Goal: Information Seeking & Learning: Compare options

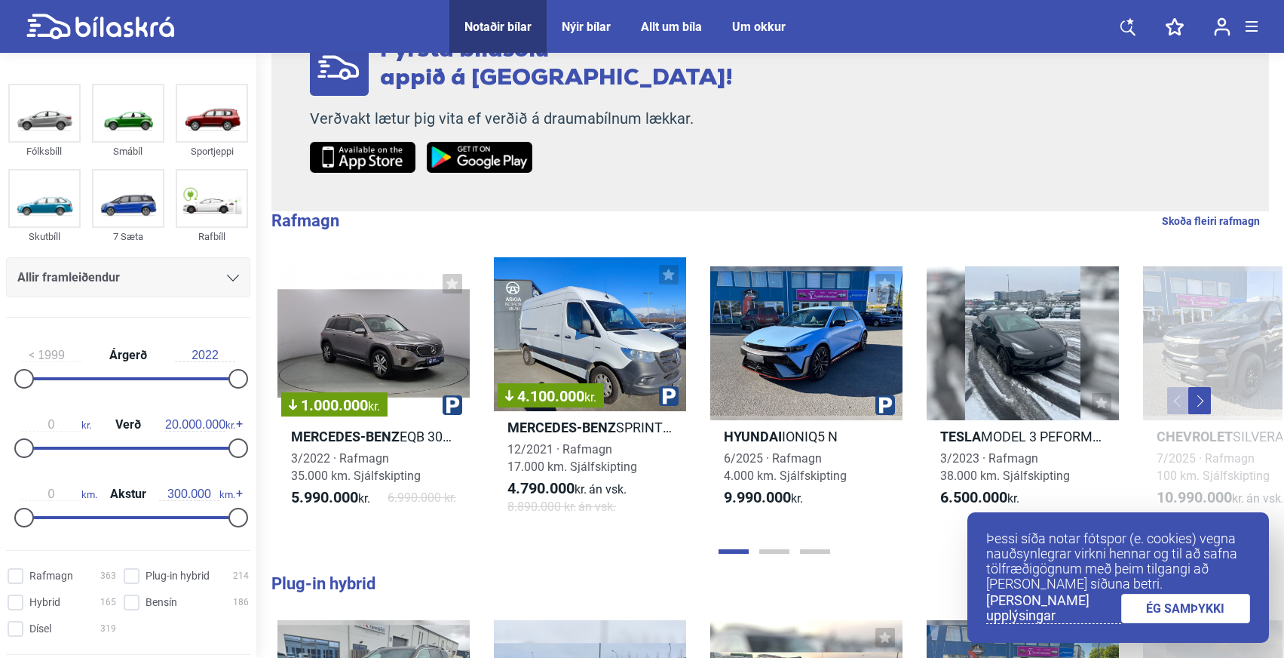
scroll to position [318, 0]
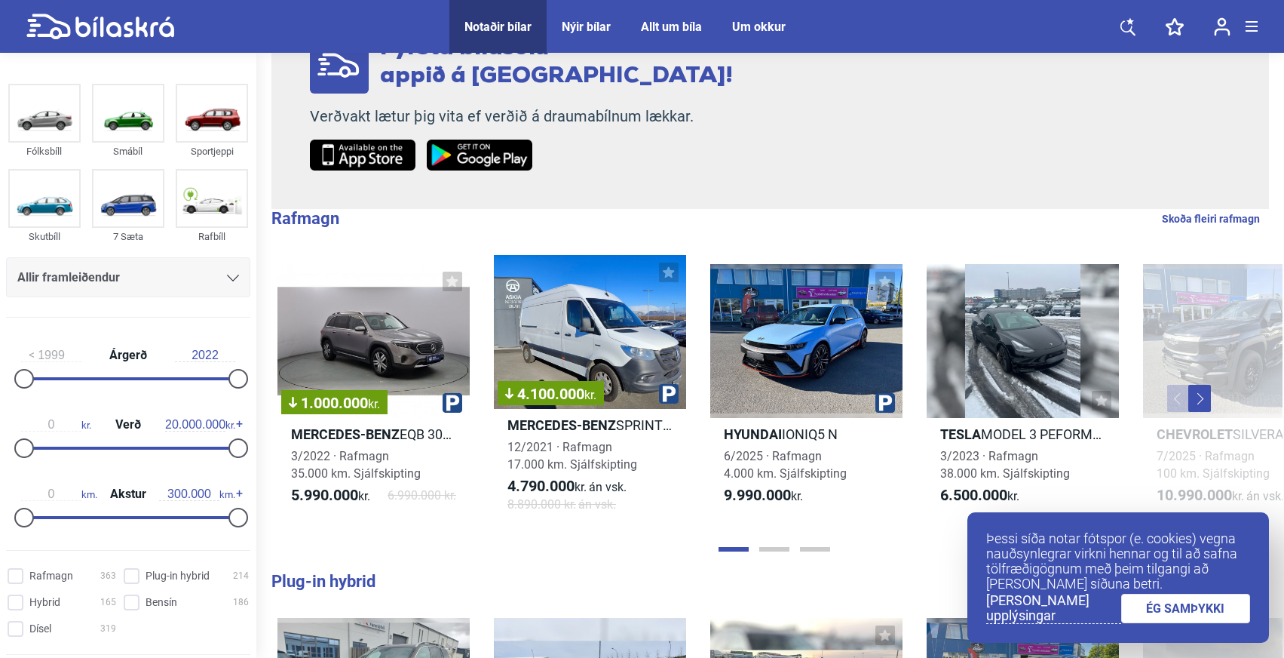
click at [1174, 612] on link "ÉG SAMÞYKKI" at bounding box center [1187, 608] width 130 height 29
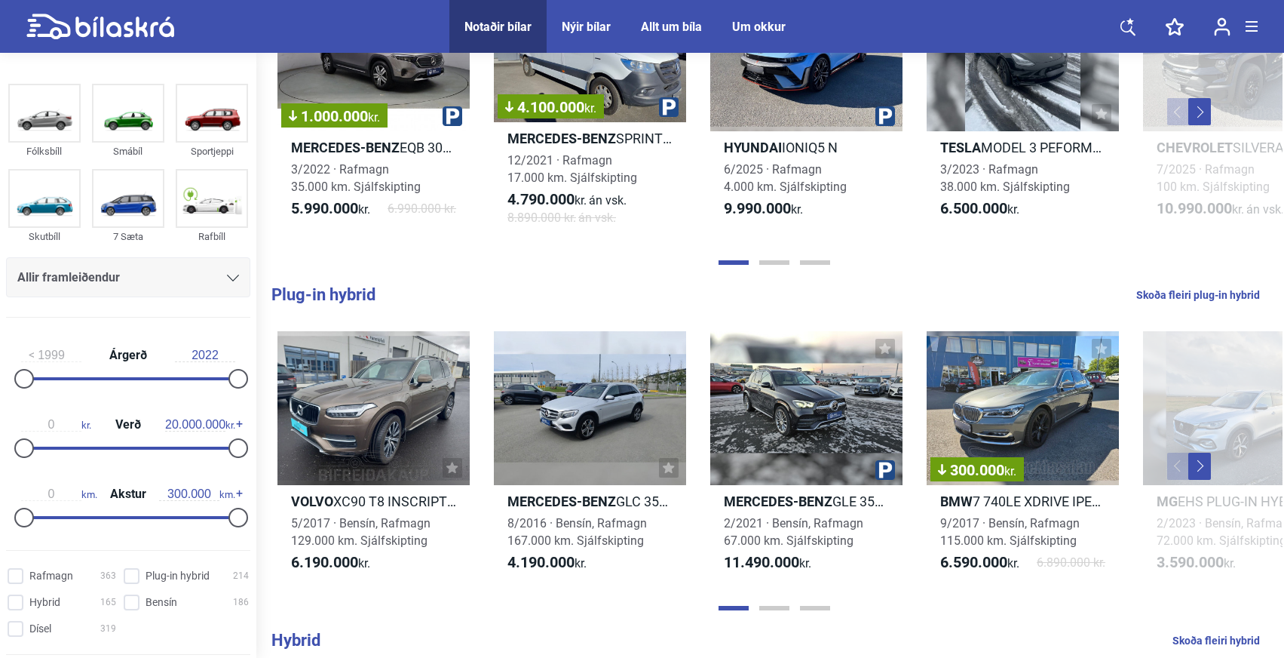
scroll to position [608, 0]
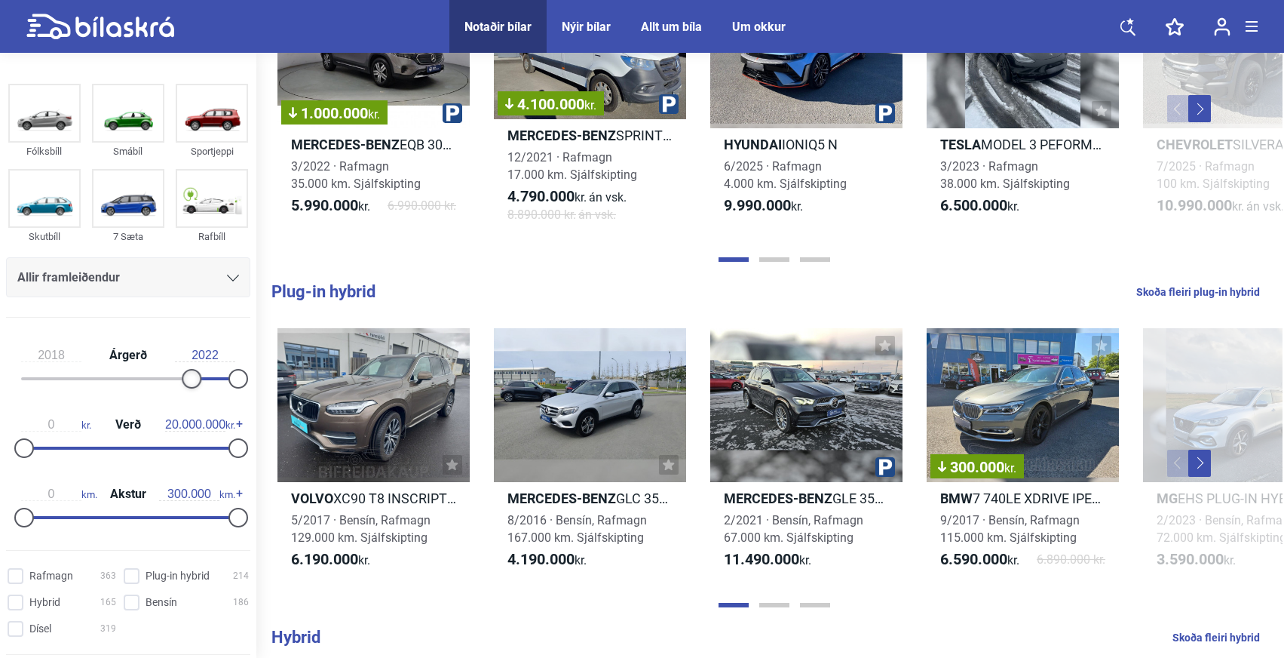
type input "2019"
drag, startPoint x: 26, startPoint y: 376, endPoint x: 211, endPoint y: 367, distance: 185.8
click at [211, 367] on div "2019 Árgerð 2022" at bounding box center [128, 364] width 244 height 69
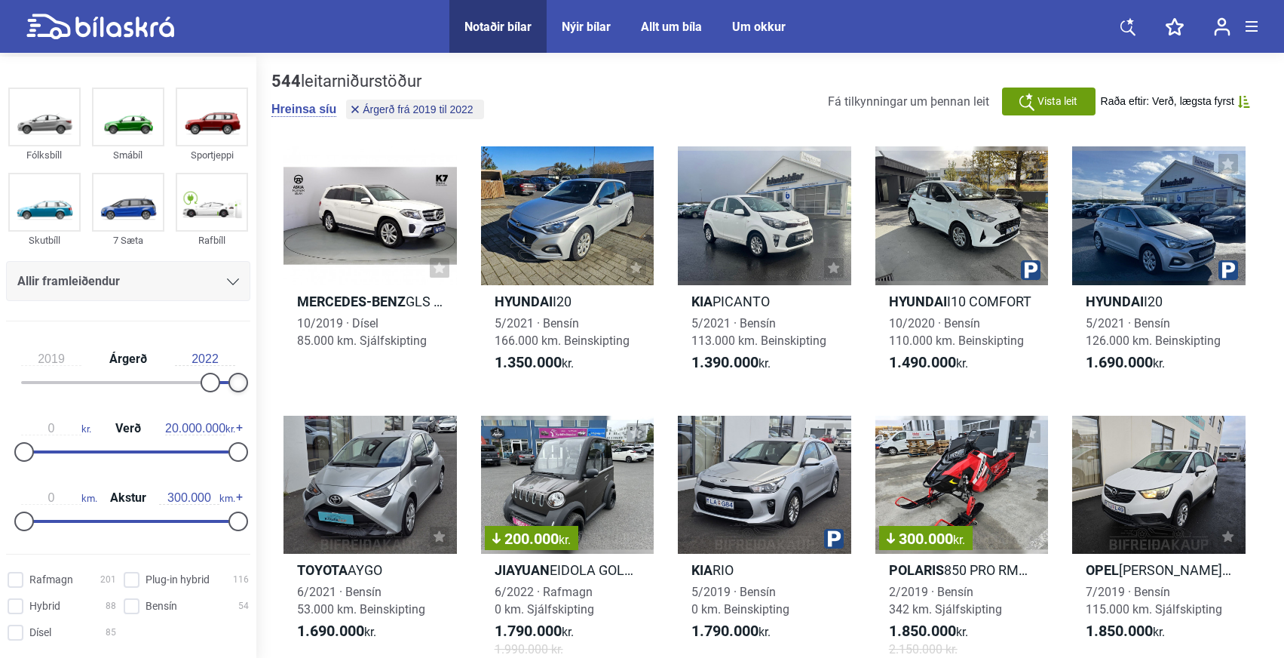
drag, startPoint x: 238, startPoint y: 382, endPoint x: 260, endPoint y: 382, distance: 22.6
click at [260, 382] on div "Fólksbíll Smábíl Sportjeppi Skutbíll 7 Sæta Rafbíll Allir framleiðendur [PERSON…" at bounding box center [642, 664] width 1284 height 1214
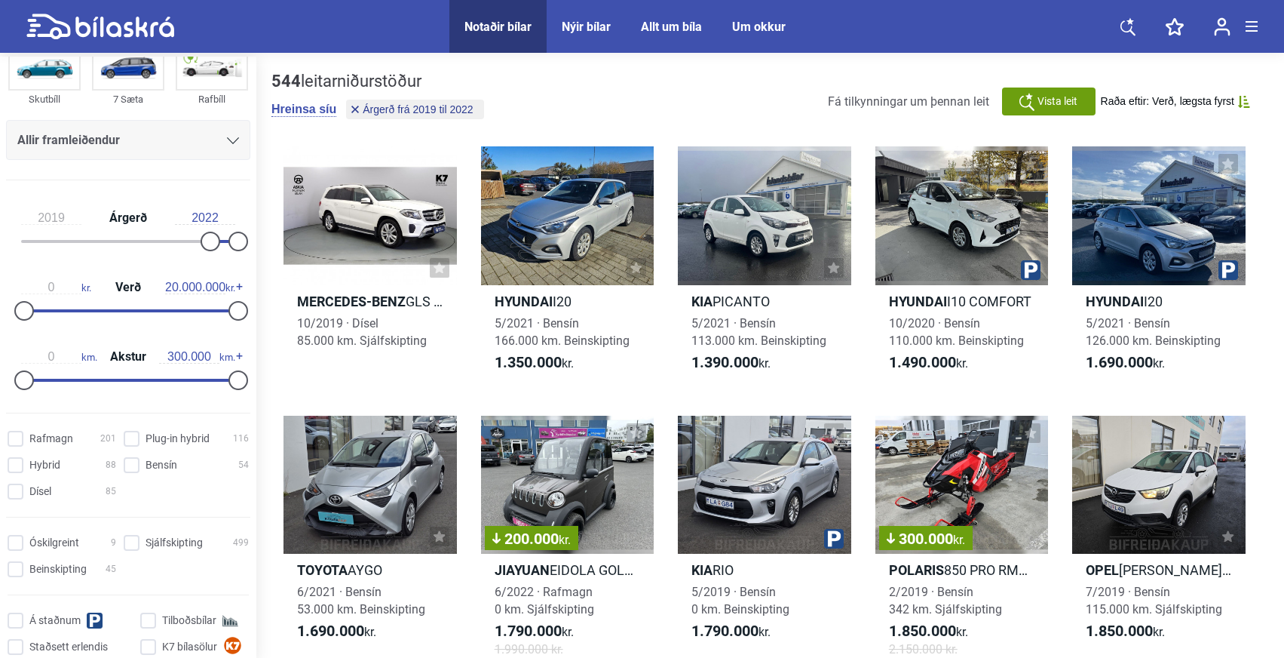
scroll to position [149, 0]
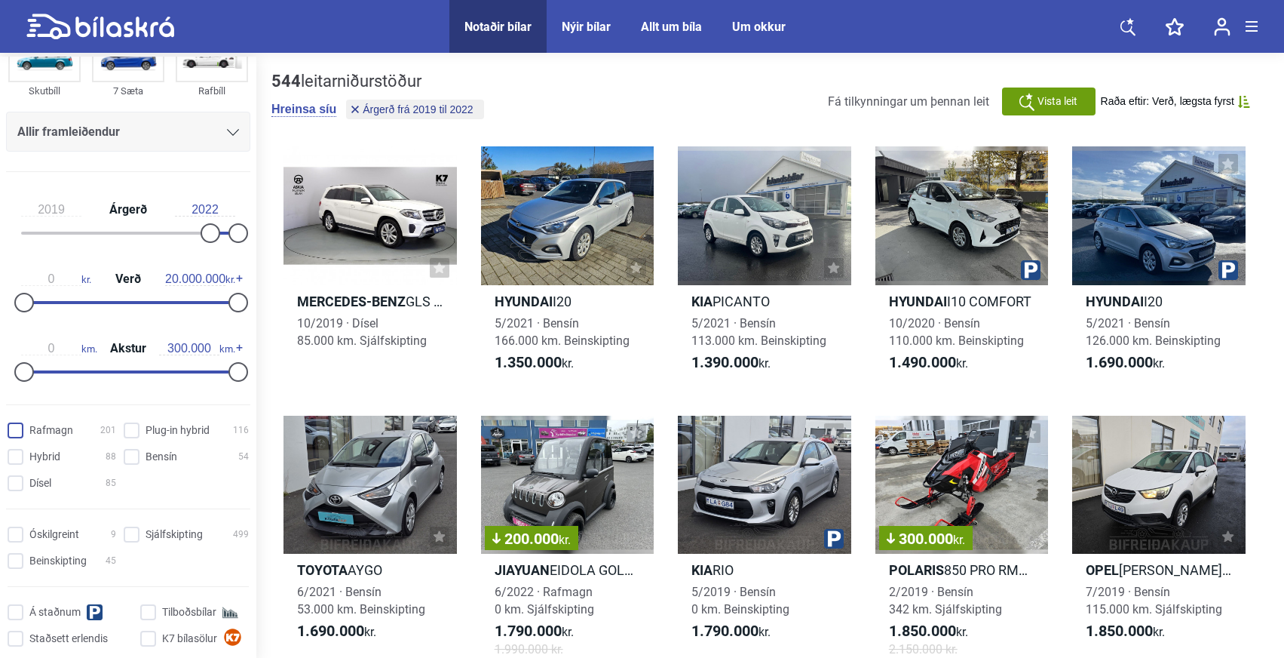
click at [57, 434] on input "Rafmagn 201" at bounding box center [64, 431] width 109 height 16
checkbox input "true"
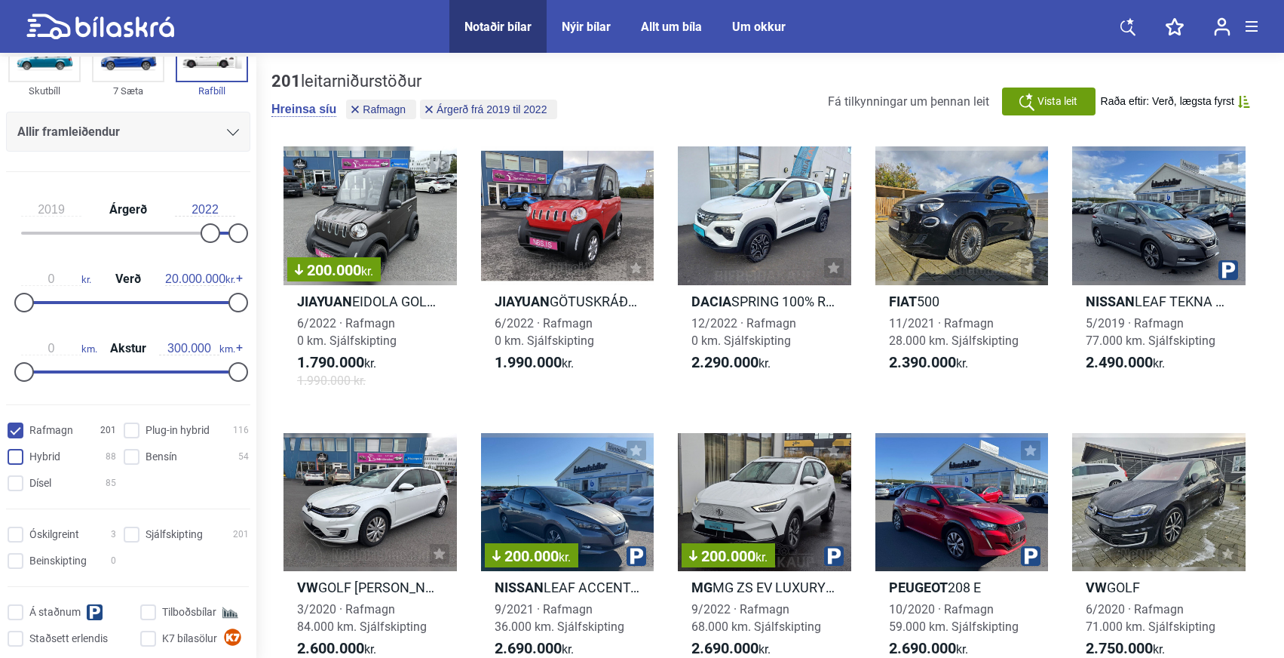
click at [49, 464] on input "Hybrid 88" at bounding box center [64, 458] width 109 height 16
checkbox input "true"
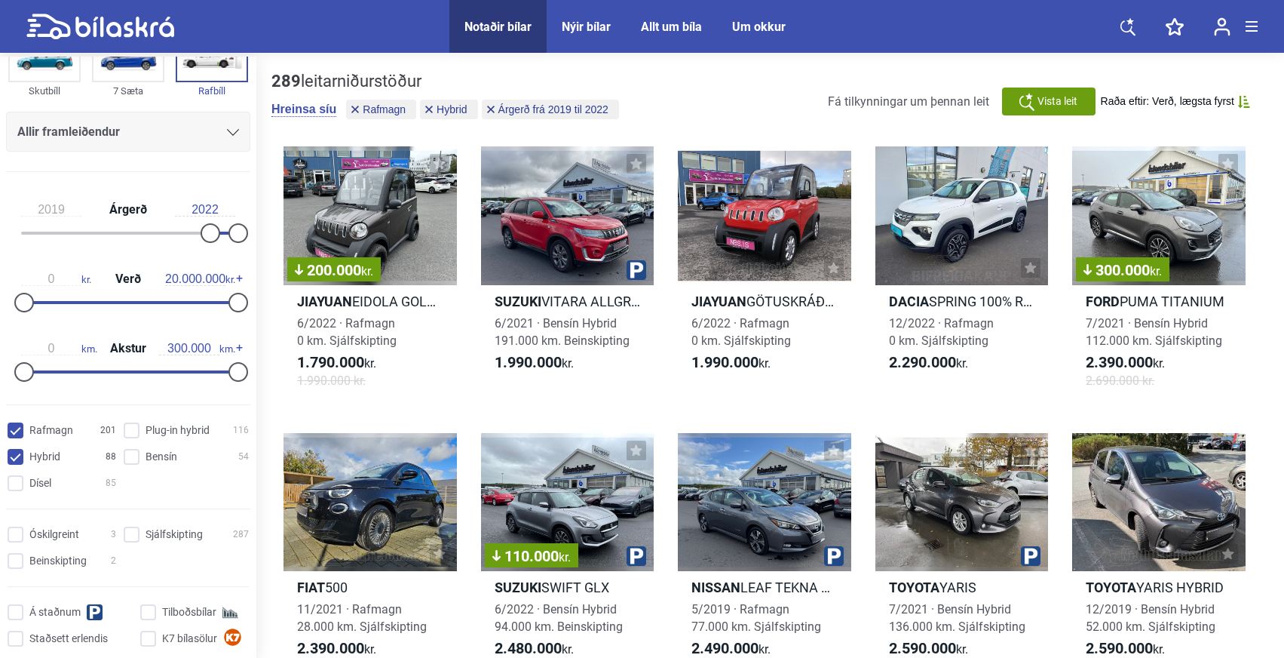
click at [210, 421] on div "Rafmagn 201 Plug-in hybrid 116 Hybrid 88 Bensín 54 Dísel 85" at bounding box center [128, 456] width 256 height 79
click at [192, 426] on hybrid "Plug-in hybrid 116" at bounding box center [188, 431] width 125 height 16
checkbox hybrid "true"
click at [152, 531] on input "Sjálfskipting 403" at bounding box center [188, 535] width 125 height 16
checkbox input "true"
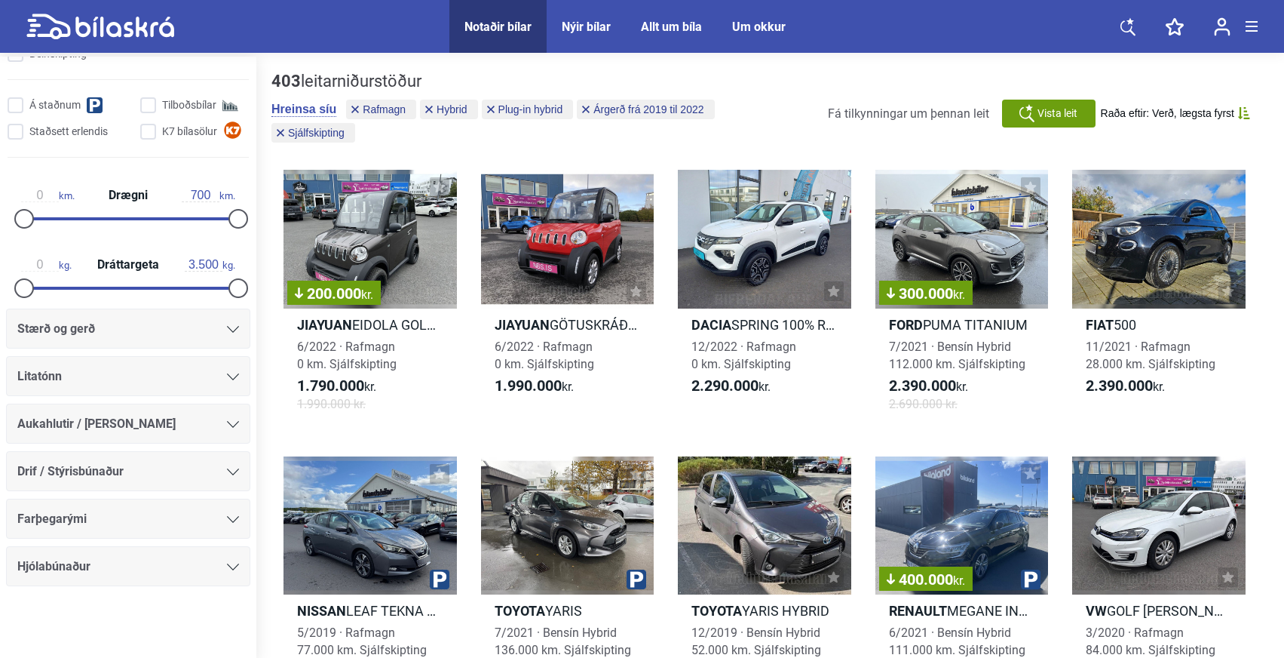
click at [1236, 116] on button "Raða eftir: Verð, lægsta fyrst" at bounding box center [1175, 113] width 149 height 13
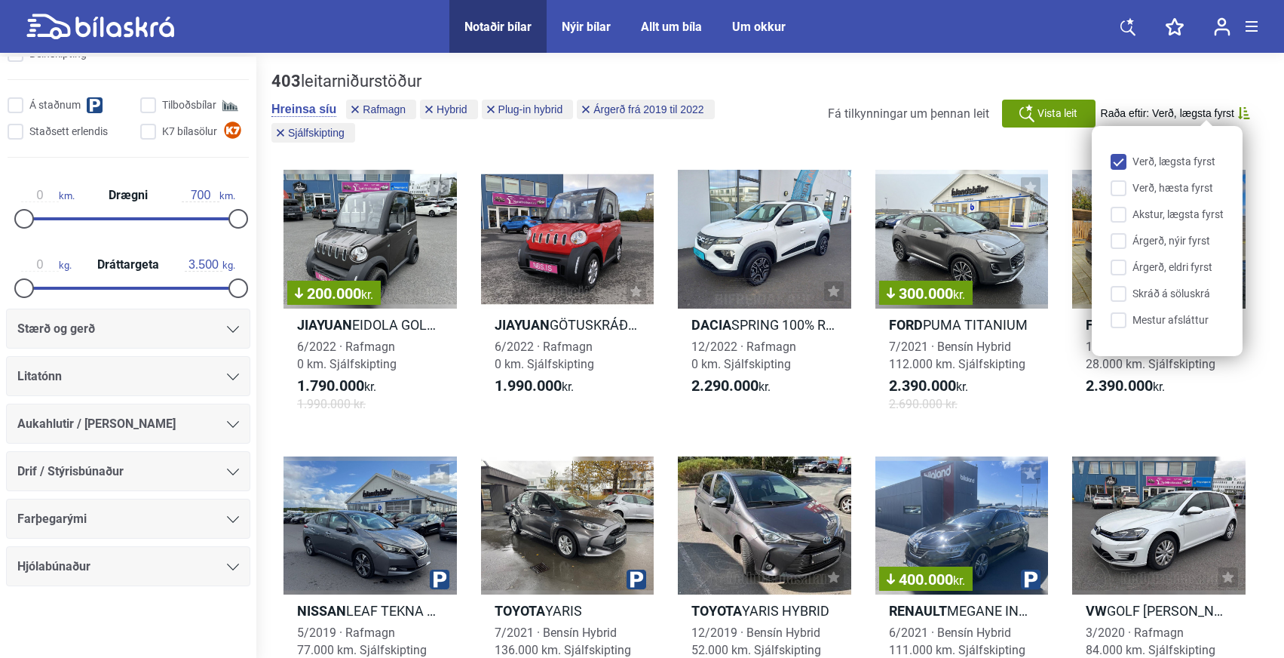
click at [1236, 116] on button "Raða eftir: Verð, lægsta fyrst" at bounding box center [1175, 113] width 149 height 13
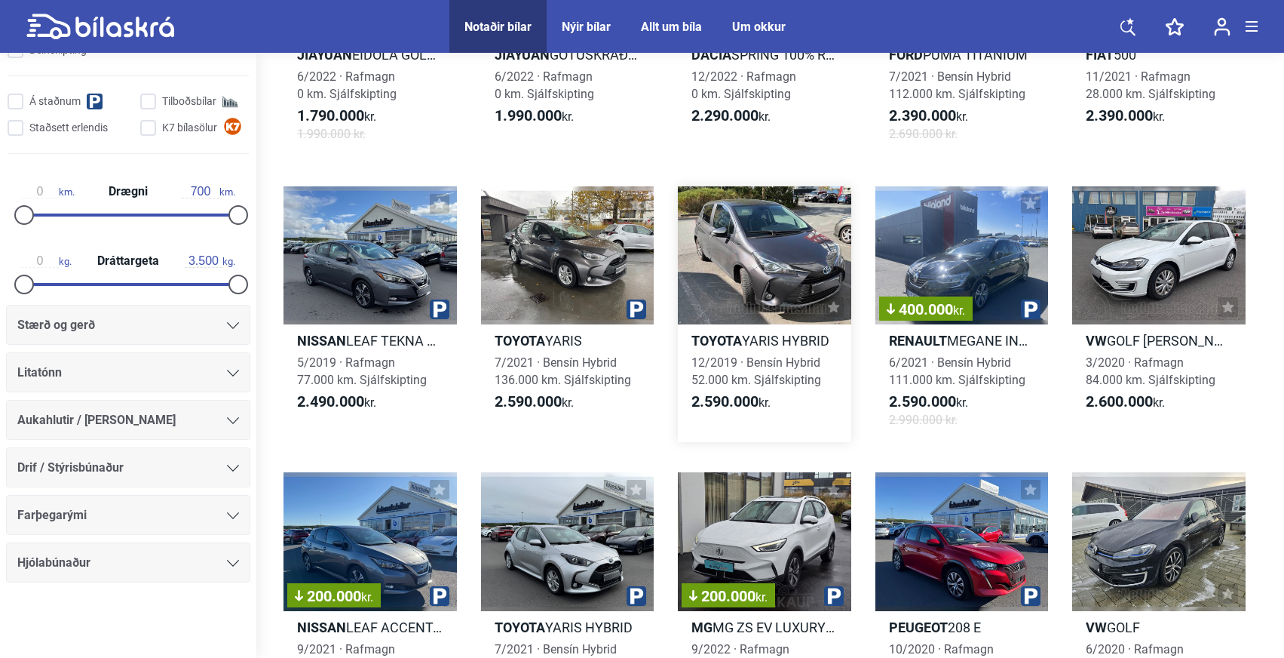
scroll to position [280, 0]
